Goal: Navigation & Orientation: Find specific page/section

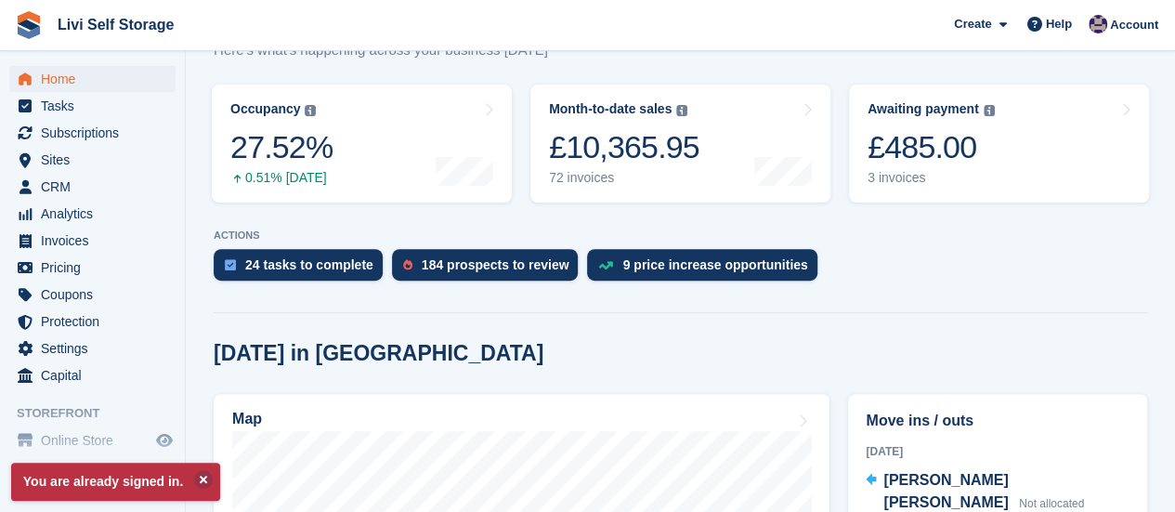
scroll to position [186, 0]
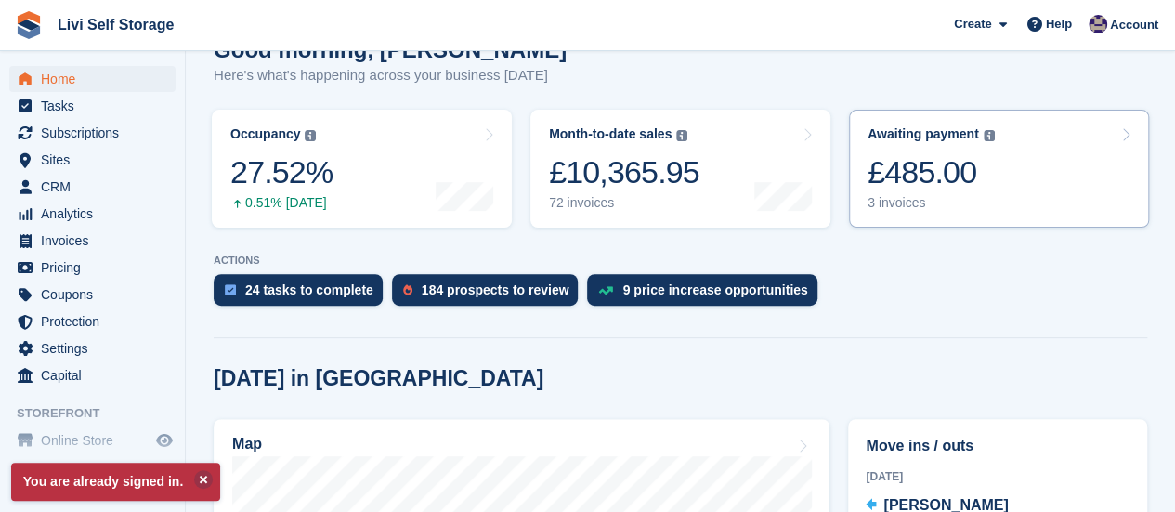
click at [887, 208] on div "3 invoices" at bounding box center [930, 203] width 127 height 16
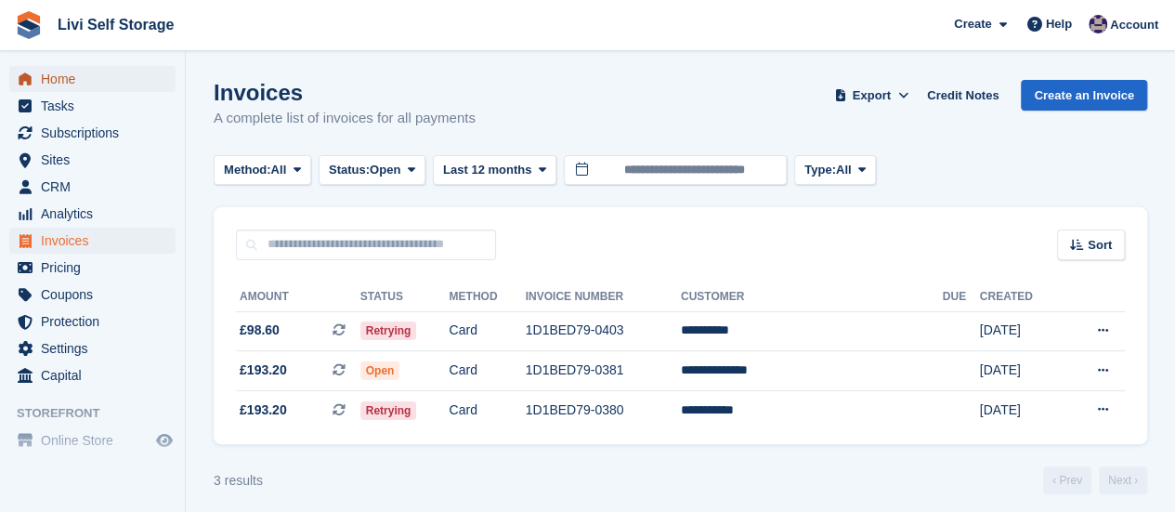
click at [61, 83] on span "Home" at bounding box center [96, 79] width 111 height 26
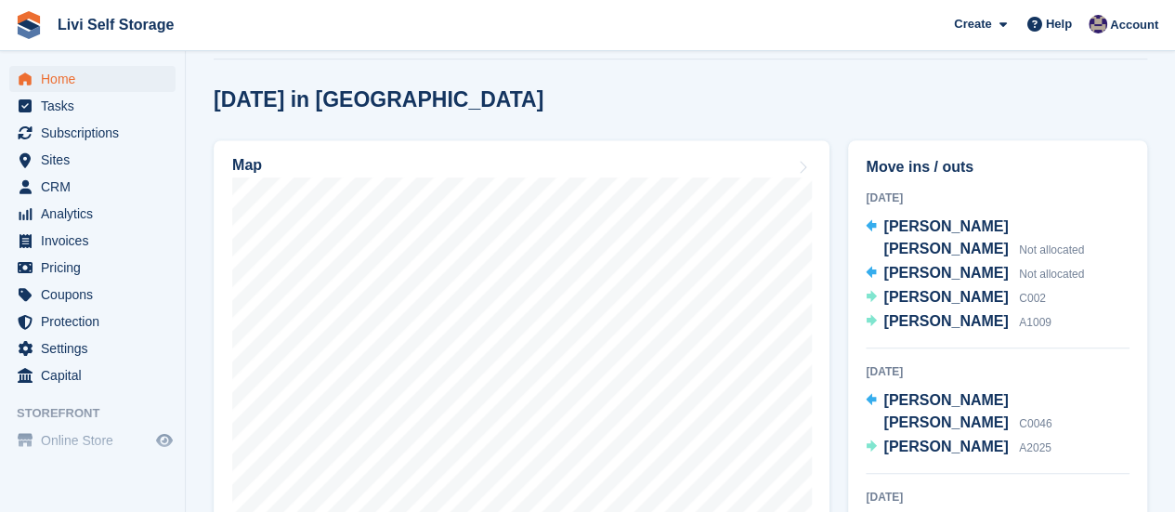
scroll to position [557, 0]
